Goal: Information Seeking & Learning: Get advice/opinions

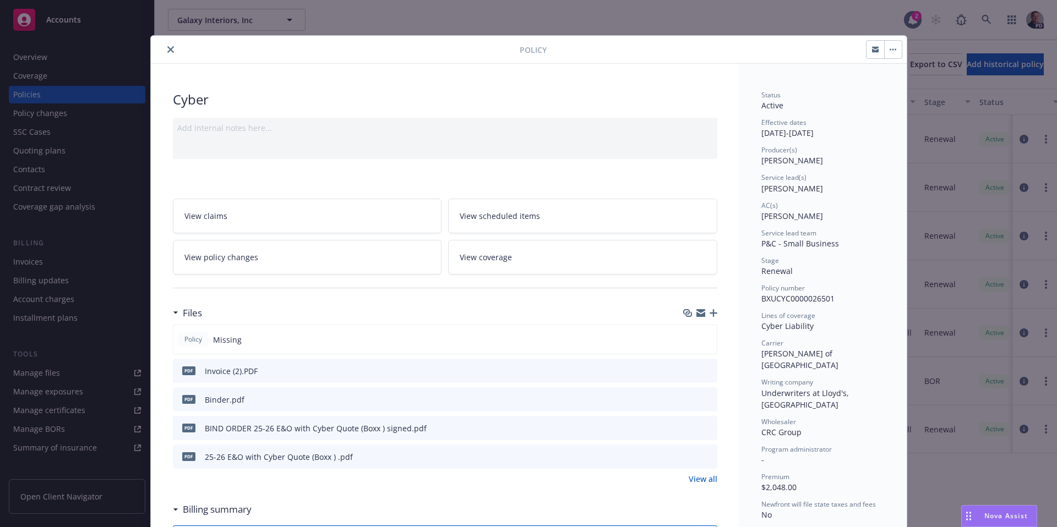
scroll to position [1688, 0]
click at [1004, 510] on div "Nova Assist" at bounding box center [998, 516] width 75 height 21
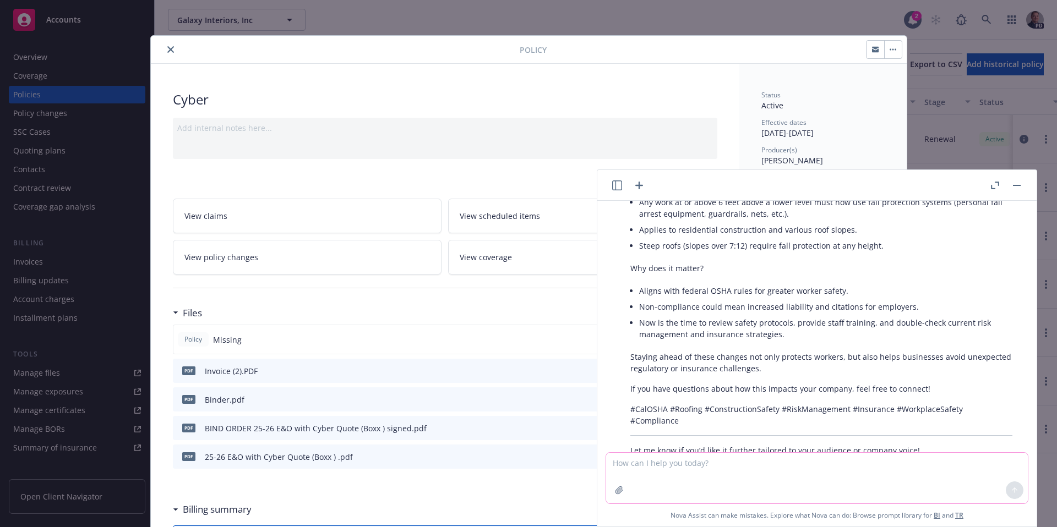
click at [777, 467] on textarea at bounding box center [817, 478] width 422 height 51
paste textarea "Vance, I hope you are doing well. I'd like to share this with you. A borrower's…"
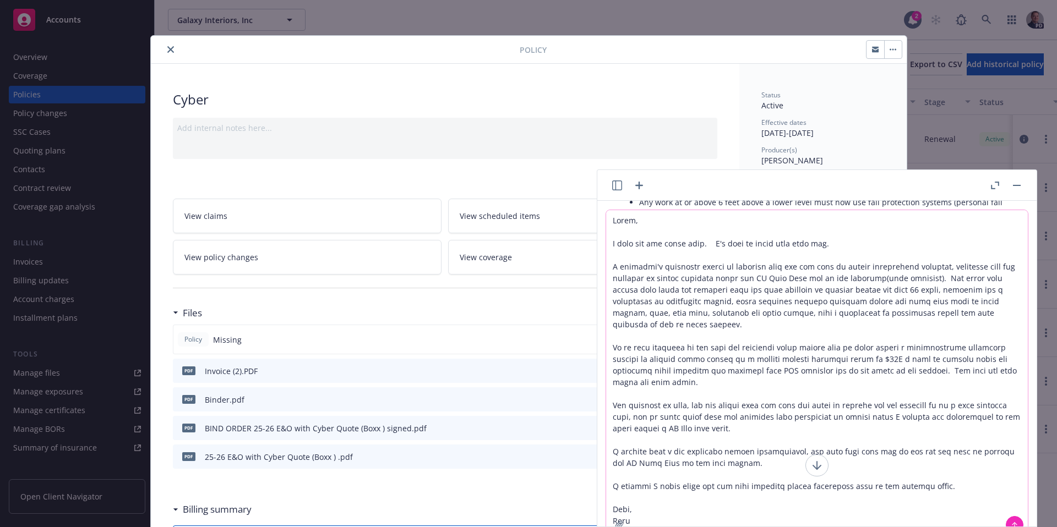
click at [615, 222] on textarea at bounding box center [817, 374] width 422 height 328
click at [612, 223] on textarea at bounding box center [817, 374] width 422 height 328
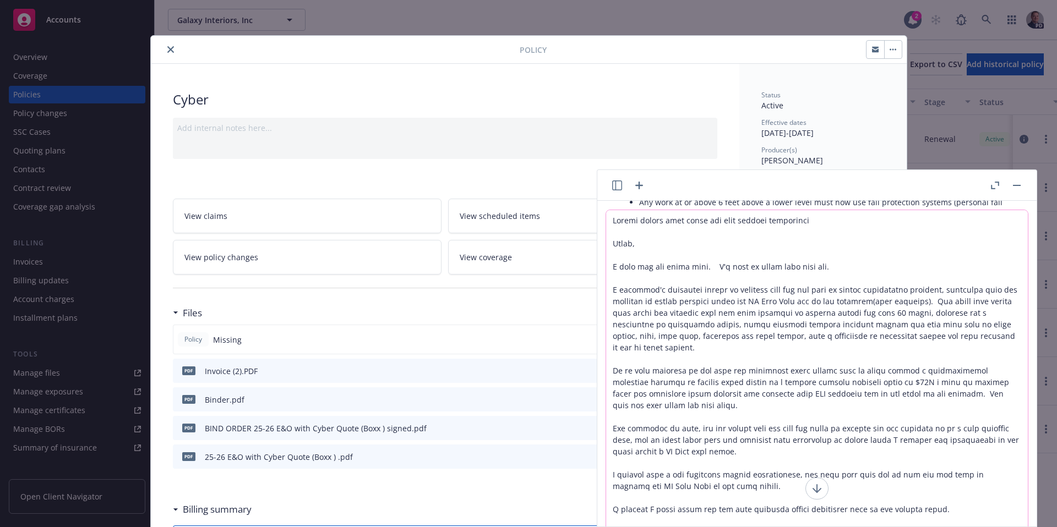
type textarea "Please review this email and make grammar corrections Vance, I hope you are doi…"
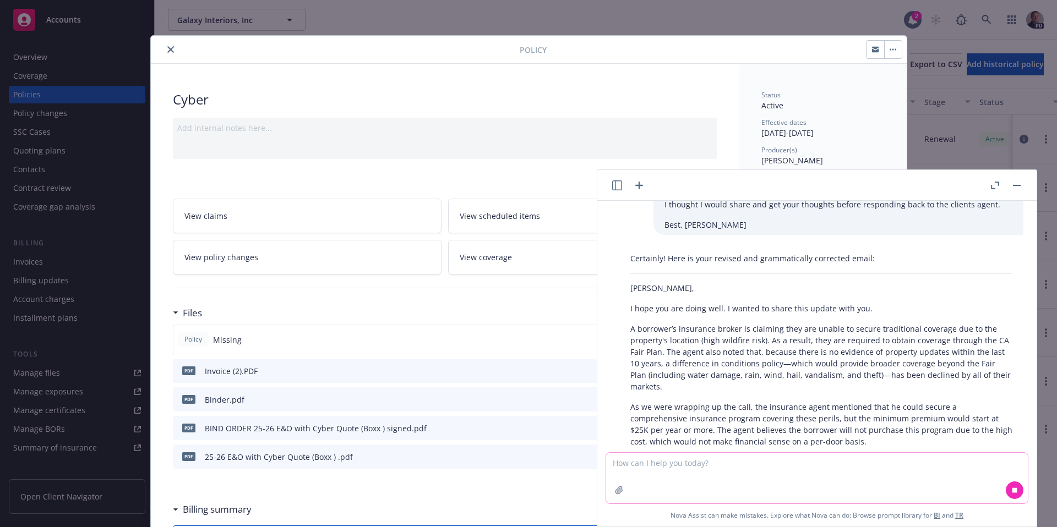
scroll to position [2324, 0]
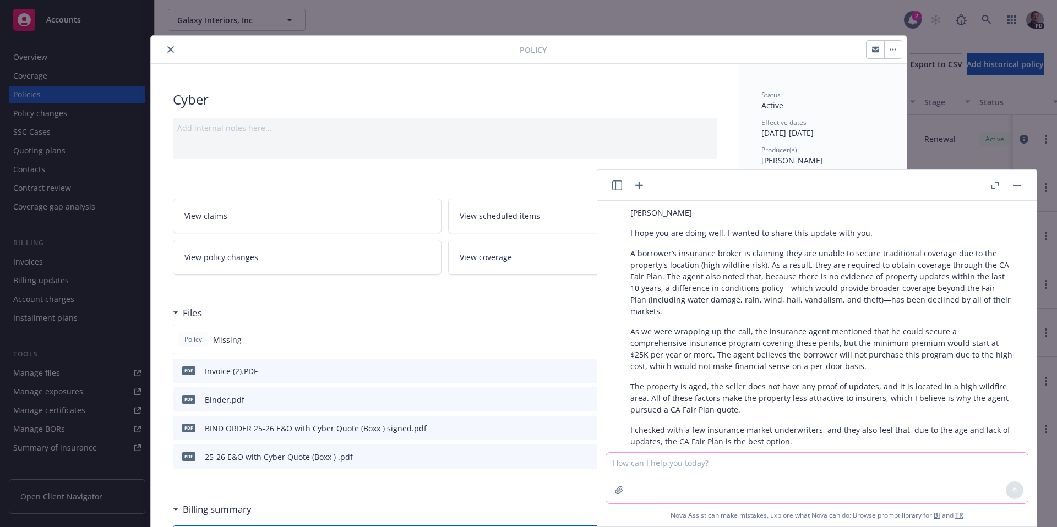
click at [791, 485] on textarea at bounding box center [817, 478] width 422 height 51
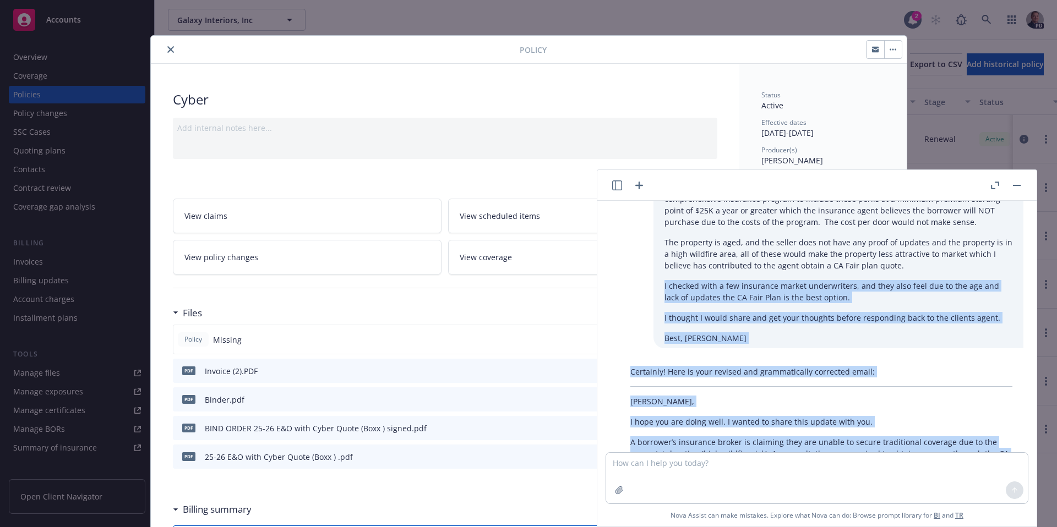
scroll to position [2135, 0]
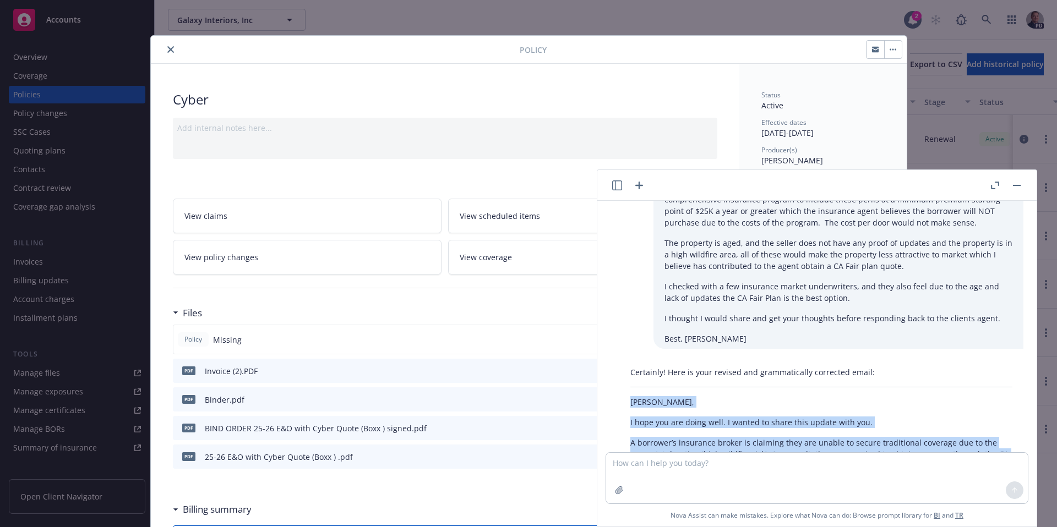
drag, startPoint x: 669, startPoint y: 445, endPoint x: 624, endPoint y: 356, distance: 100.2
copy div "Vance, I hope you are doing well. I wanted to share this update with you. A bor…"
click at [1016, 186] on button "button" at bounding box center [1016, 185] width 13 height 13
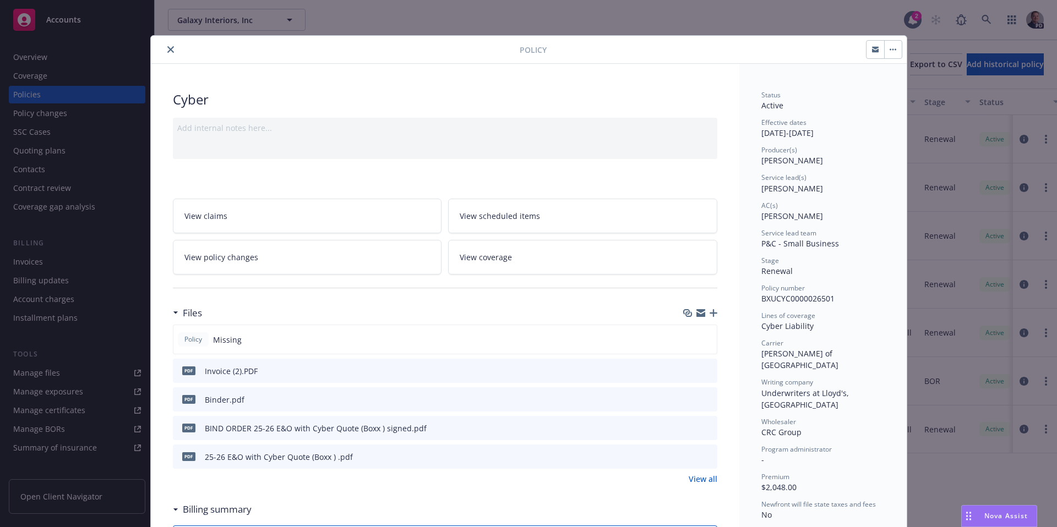
click at [167, 49] on icon "close" at bounding box center [170, 49] width 7 height 7
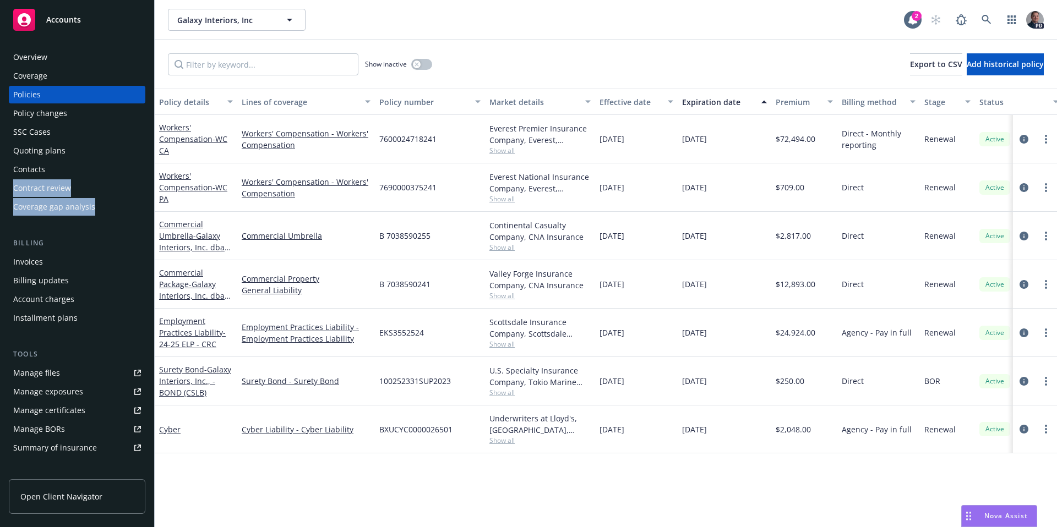
drag, startPoint x: 144, startPoint y: 178, endPoint x: 143, endPoint y: 209, distance: 30.3
click at [143, 209] on div "Overview Coverage Policies Policy changes SSC Cases Quoting plans Contacts Cont…" at bounding box center [77, 281] width 154 height 492
click at [99, 149] on div "Quoting plans" at bounding box center [77, 151] width 128 height 18
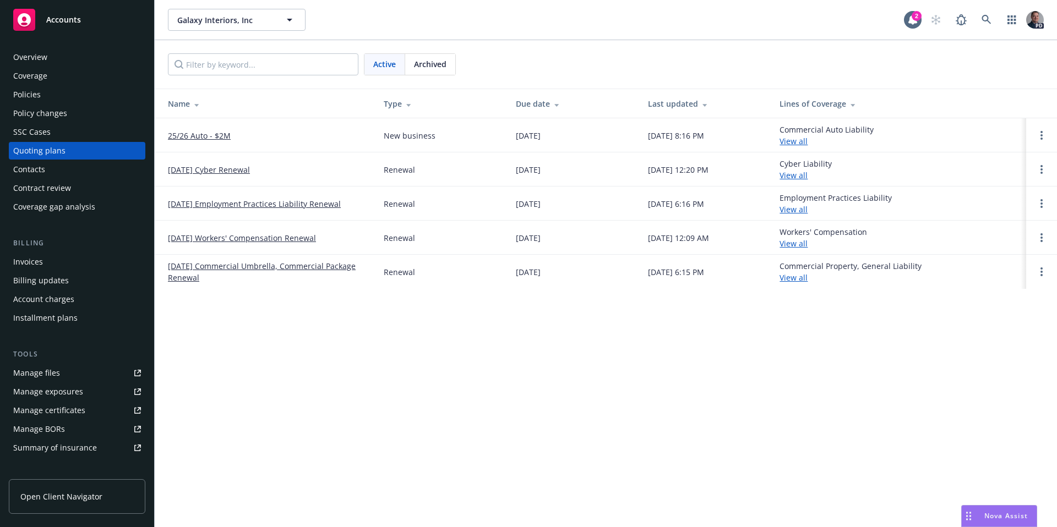
click at [236, 240] on link "[DATE] Workers' Compensation Renewal" at bounding box center [242, 238] width 148 height 12
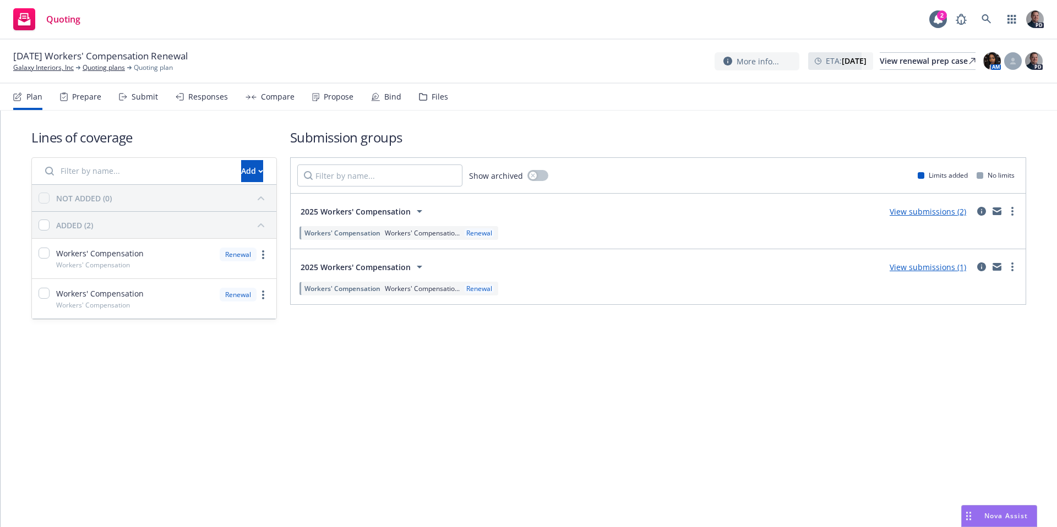
click at [425, 101] on div "Files" at bounding box center [433, 97] width 29 height 26
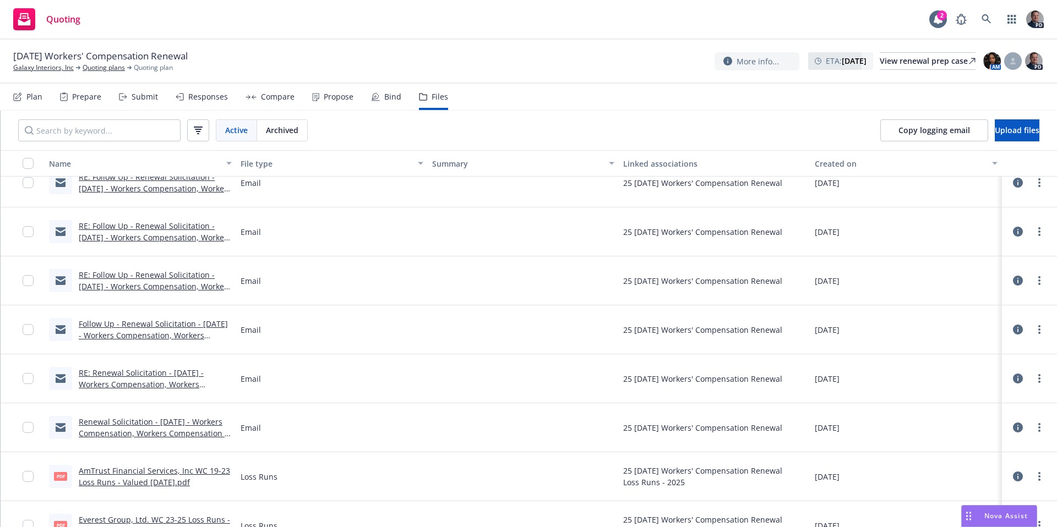
scroll to position [90, 0]
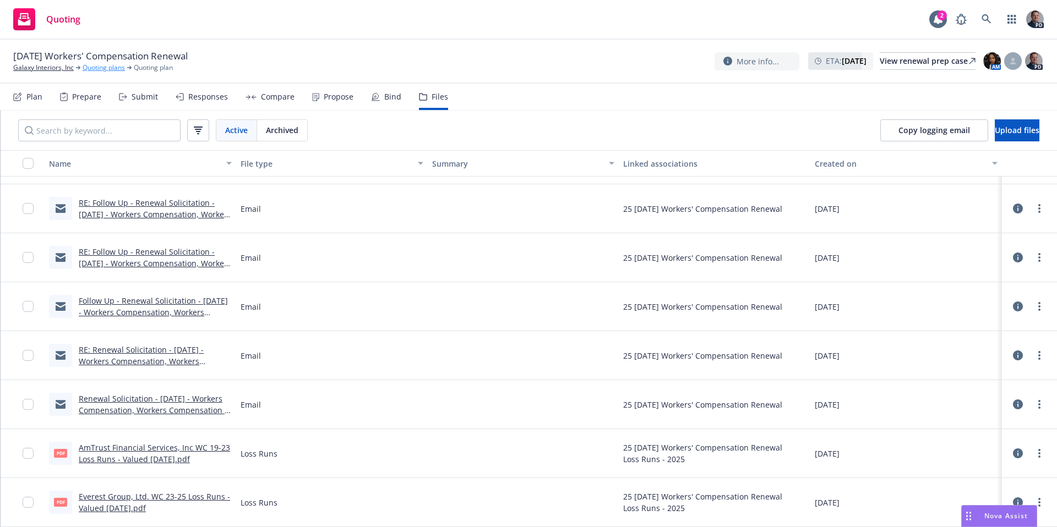
click at [111, 67] on link "Quoting plans" at bounding box center [104, 68] width 42 height 10
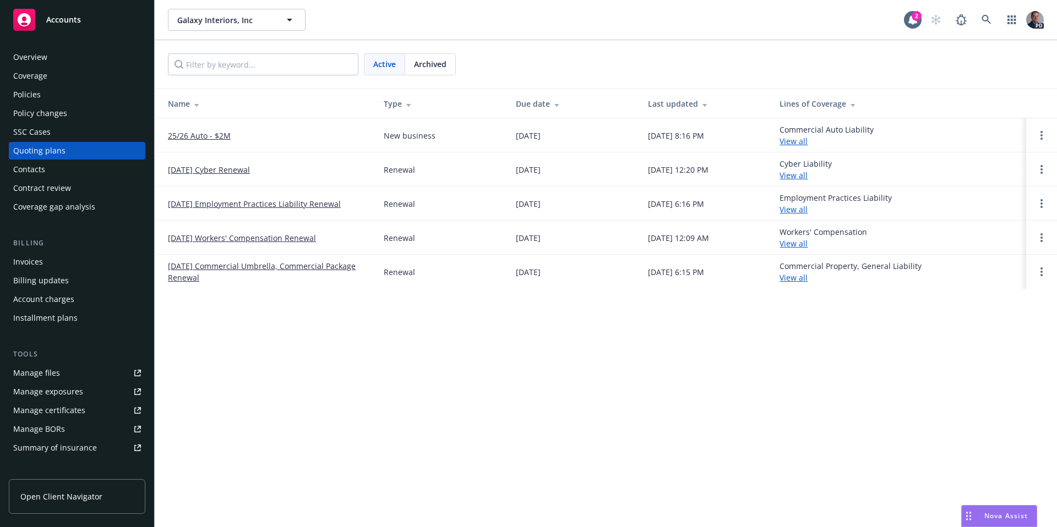
click at [39, 93] on div "Policies" at bounding box center [27, 95] width 28 height 18
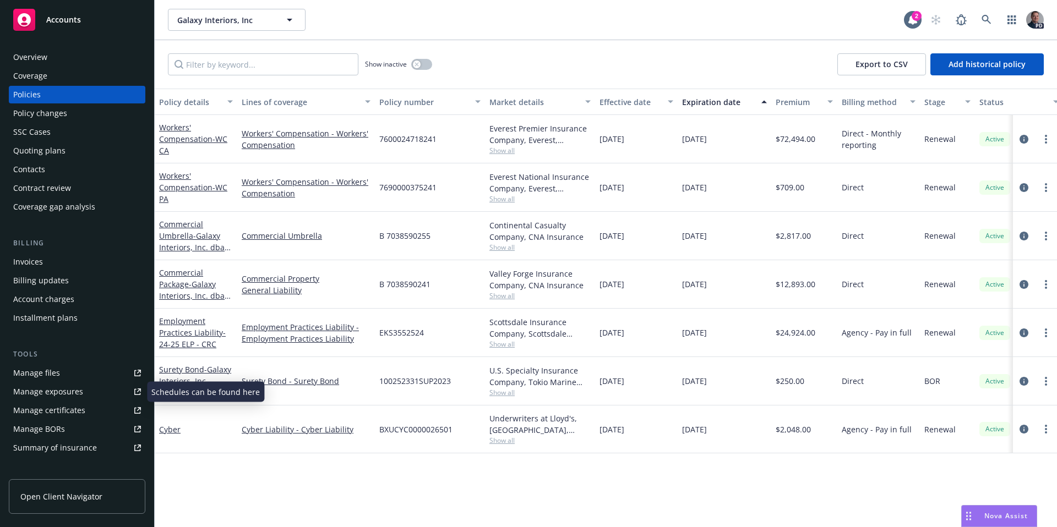
click at [51, 375] on div "Manage files" at bounding box center [36, 373] width 47 height 18
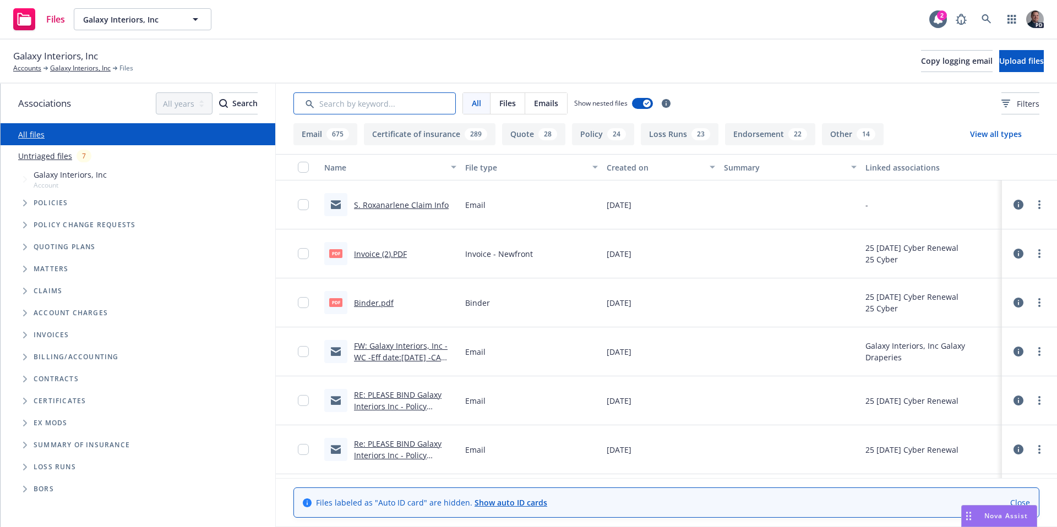
click at [382, 103] on input "Search by keyword..." at bounding box center [374, 103] width 162 height 22
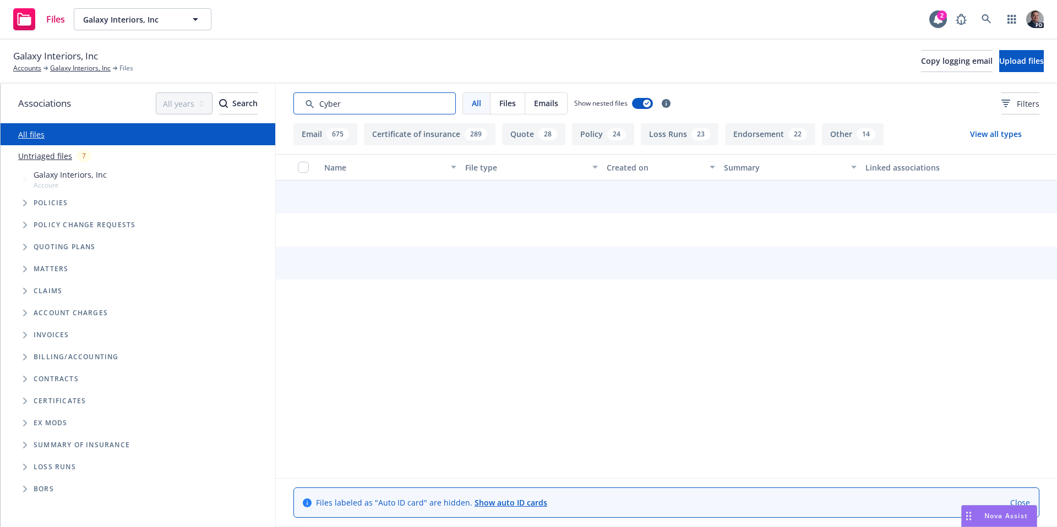
type input "Cyber"
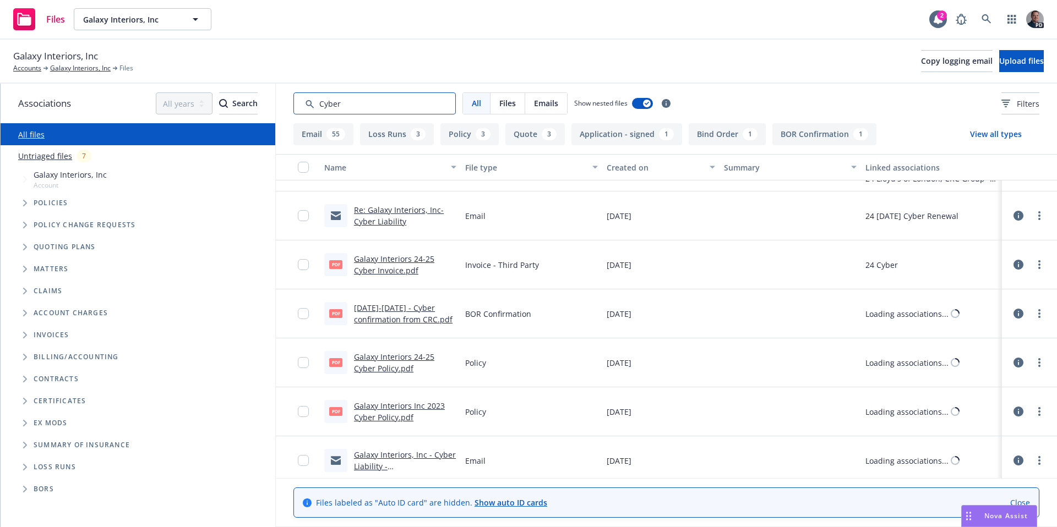
scroll to position [897, 0]
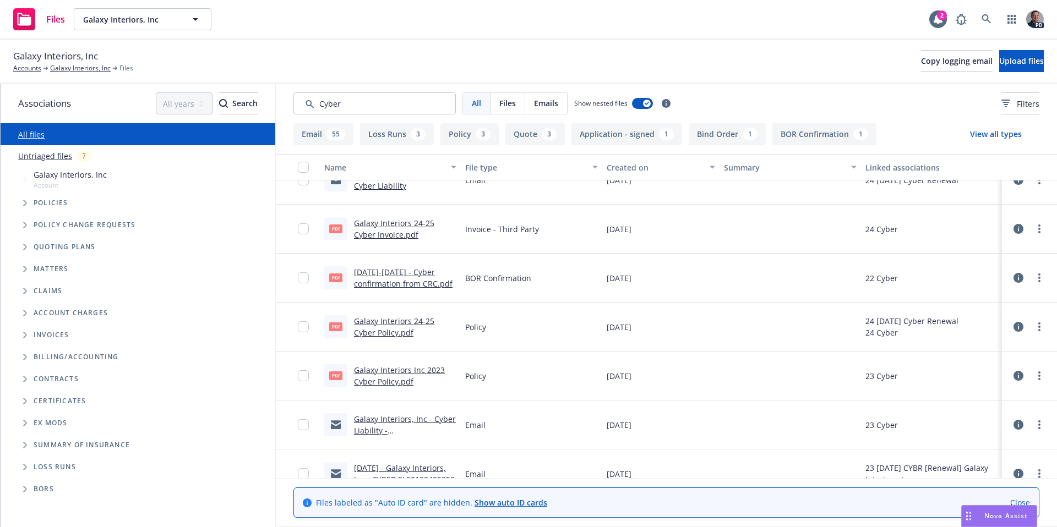
click at [393, 333] on link "Galaxy Interiors 24-25 Cyber Policy.pdf" at bounding box center [394, 327] width 80 height 22
click at [991, 518] on span "Nova Assist" at bounding box center [1005, 515] width 43 height 9
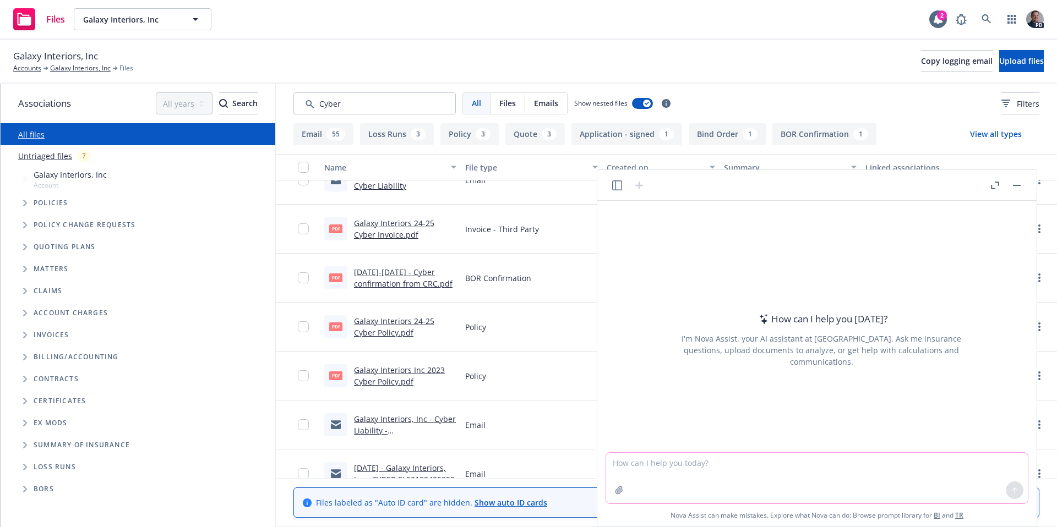
click at [622, 489] on icon "button" at bounding box center [619, 490] width 9 height 9
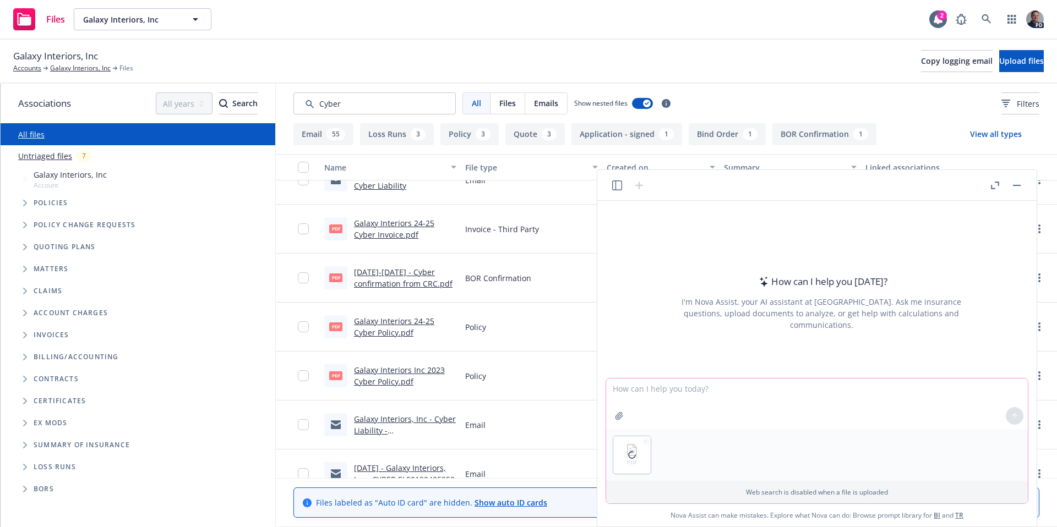
click at [666, 390] on textarea at bounding box center [817, 404] width 422 height 51
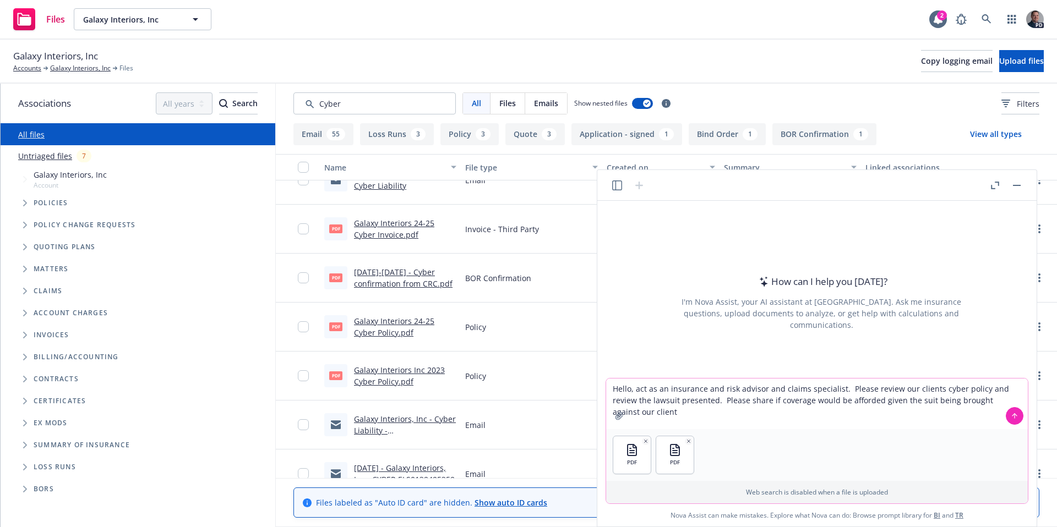
type textarea "Hello, act as an insurance and risk advisor and claims specialist. Please revie…"
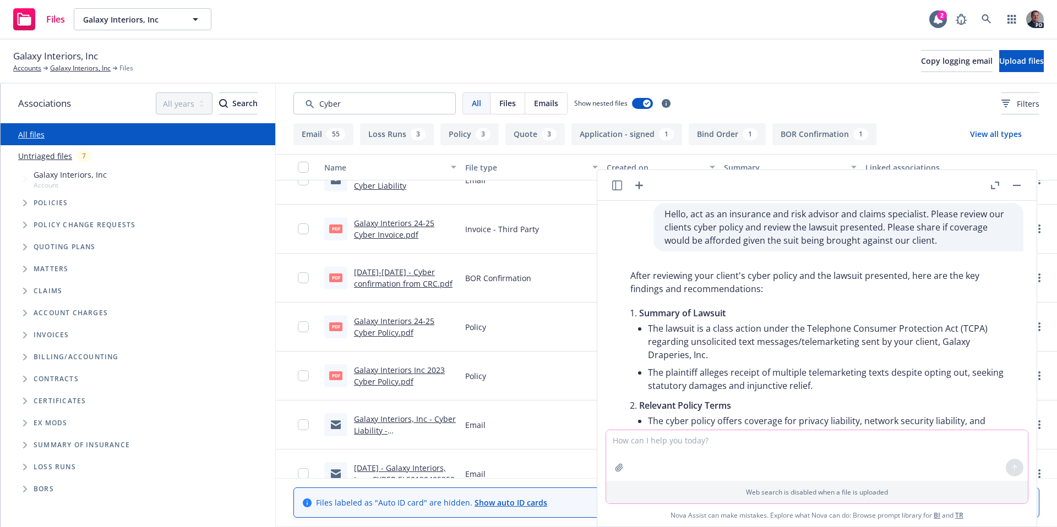
scroll to position [24, 0]
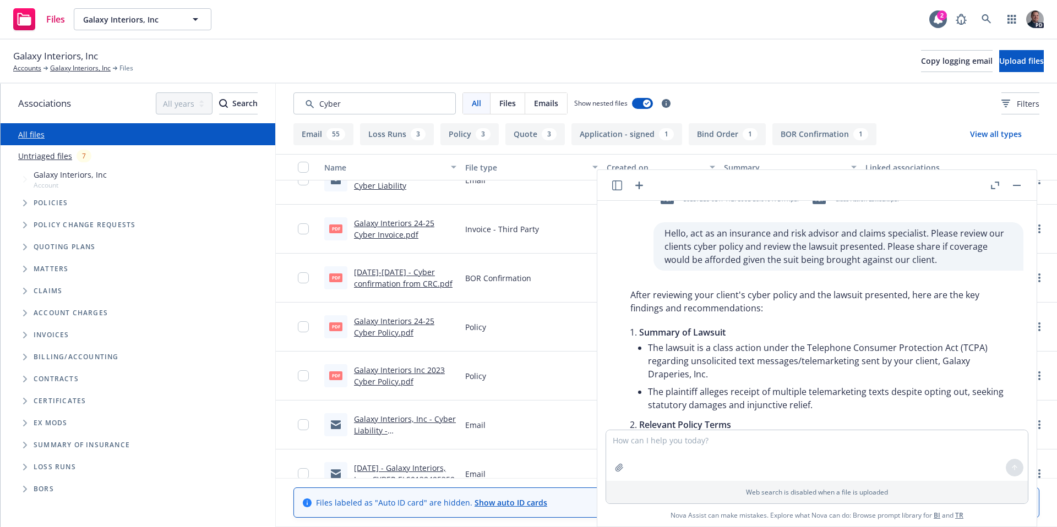
click at [1022, 184] on button "button" at bounding box center [1016, 185] width 13 height 13
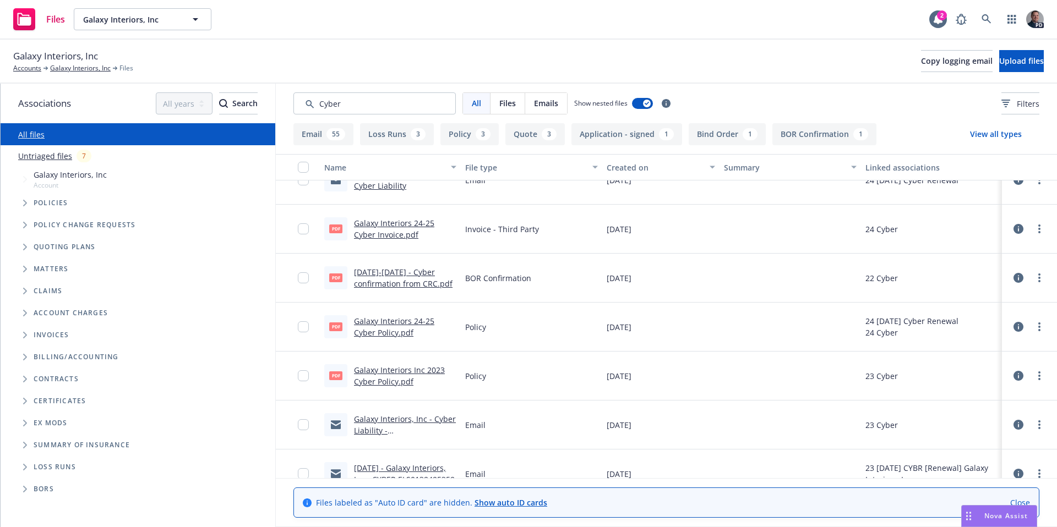
scroll to position [433, 0]
click at [1006, 521] on div "Nova Assist" at bounding box center [998, 516] width 75 height 21
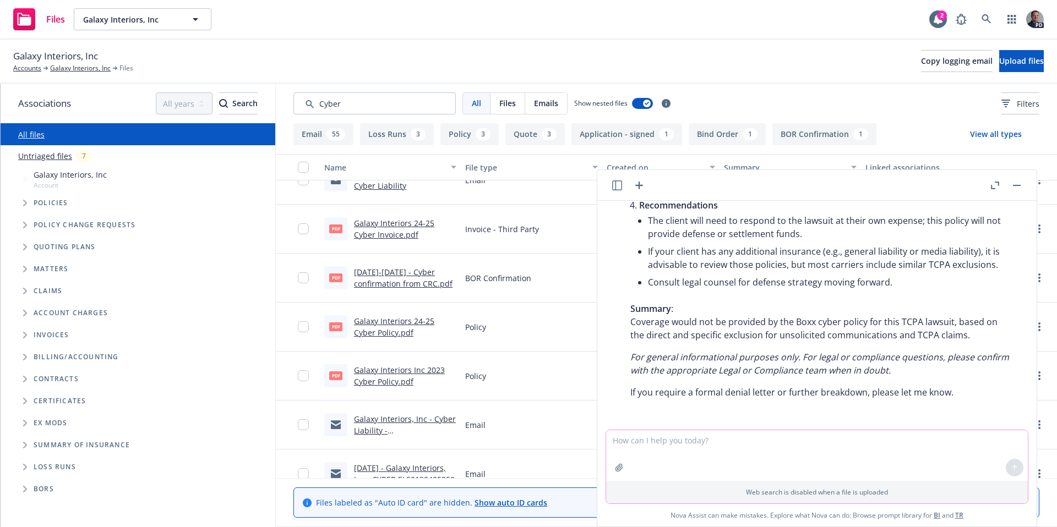
click at [833, 452] on textarea at bounding box center [817, 455] width 422 height 51
type textarea "i"
type textarea "IS TCPA exclusions common and can coverage most likley be offered?"
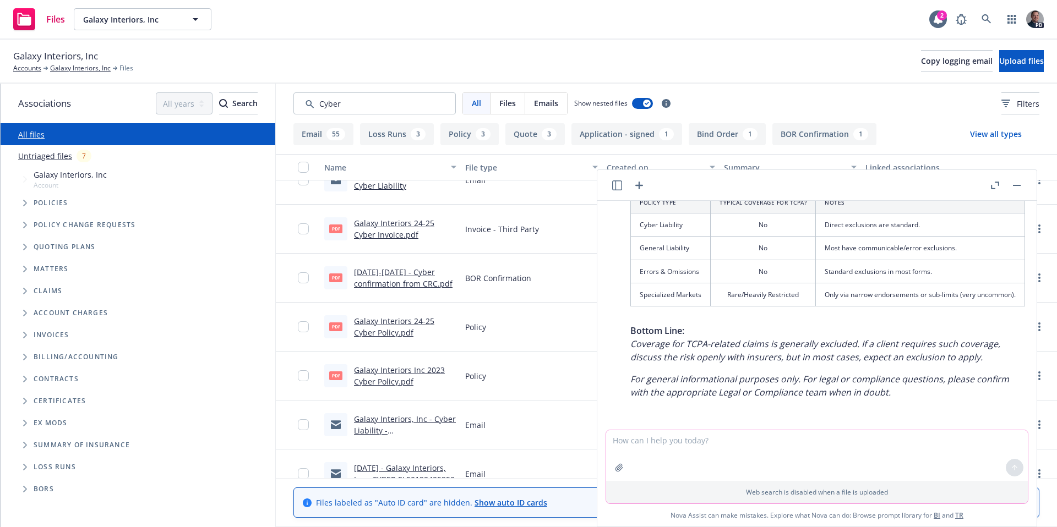
scroll to position [1123, 0]
click at [1036, 397] on div "pdf d6b572d8-0b1f-412f-890d-d6f01917d1f1.pdf pdf Class Action Lawsuit.pdf Hello…" at bounding box center [816, 364] width 439 height 326
click at [1035, 398] on div "pdf d6b572d8-0b1f-412f-890d-d6f01917d1f1.pdf pdf Class Action Lawsuit.pdf Hello…" at bounding box center [816, 364] width 439 height 326
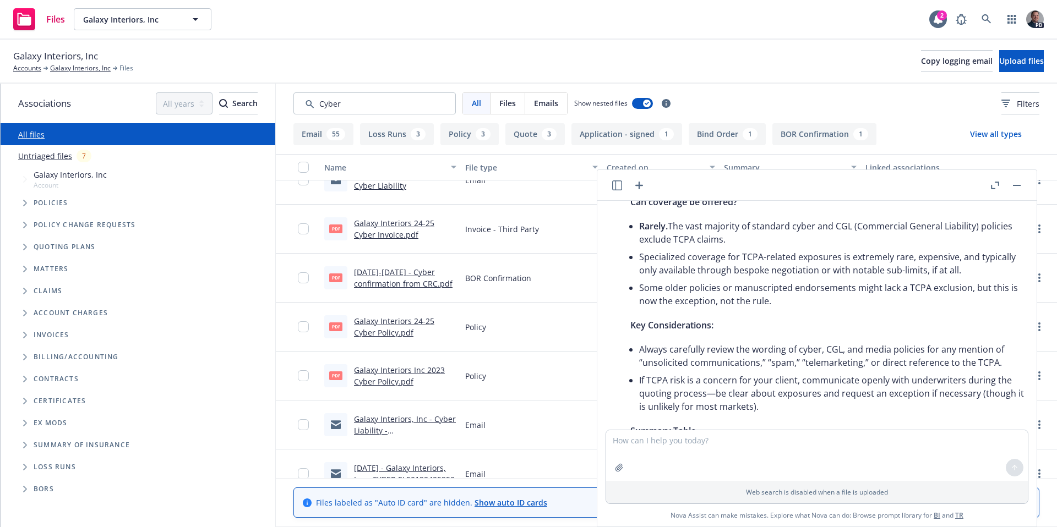
scroll to position [768, 0]
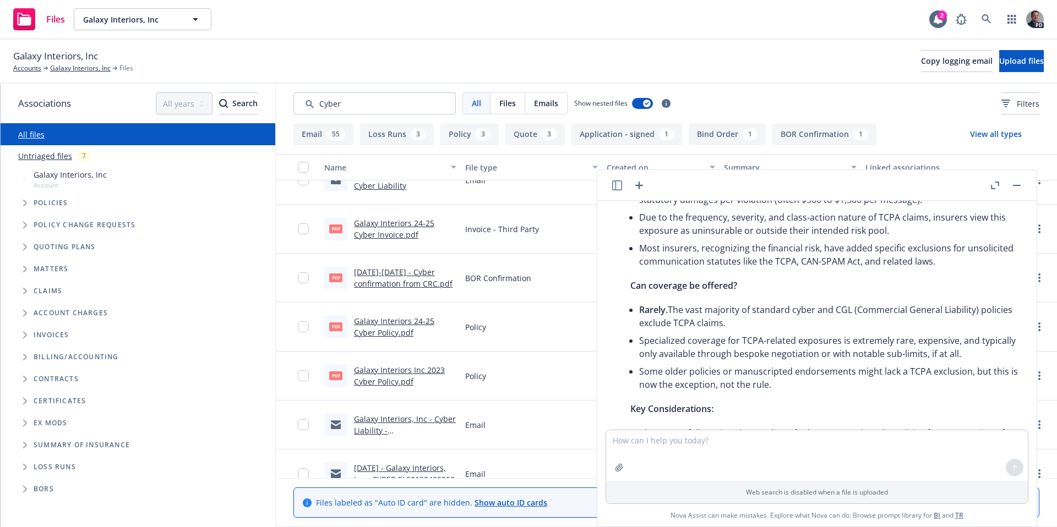
click at [1013, 185] on rect "button" at bounding box center [1017, 185] width 8 height 1
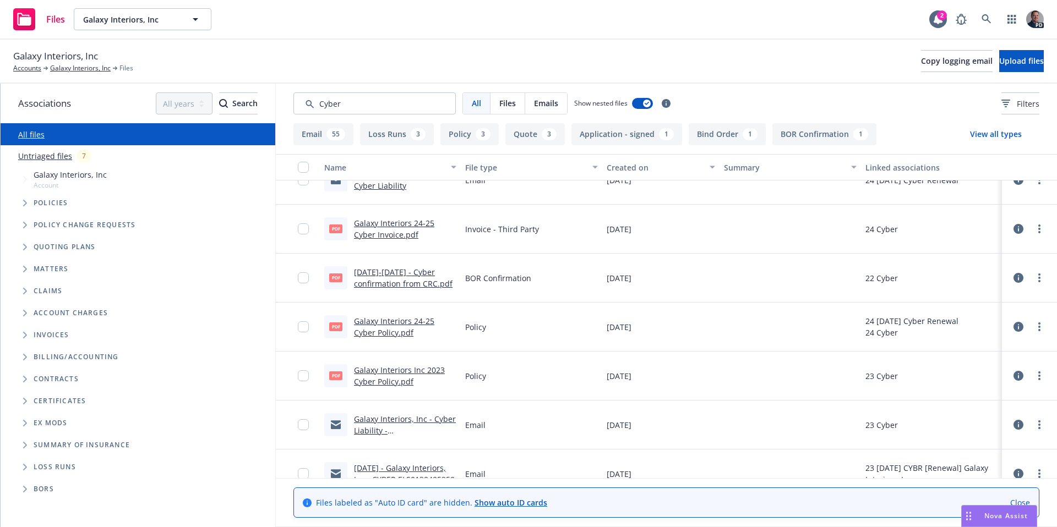
scroll to position [1123, 0]
